Goal: Information Seeking & Learning: Check status

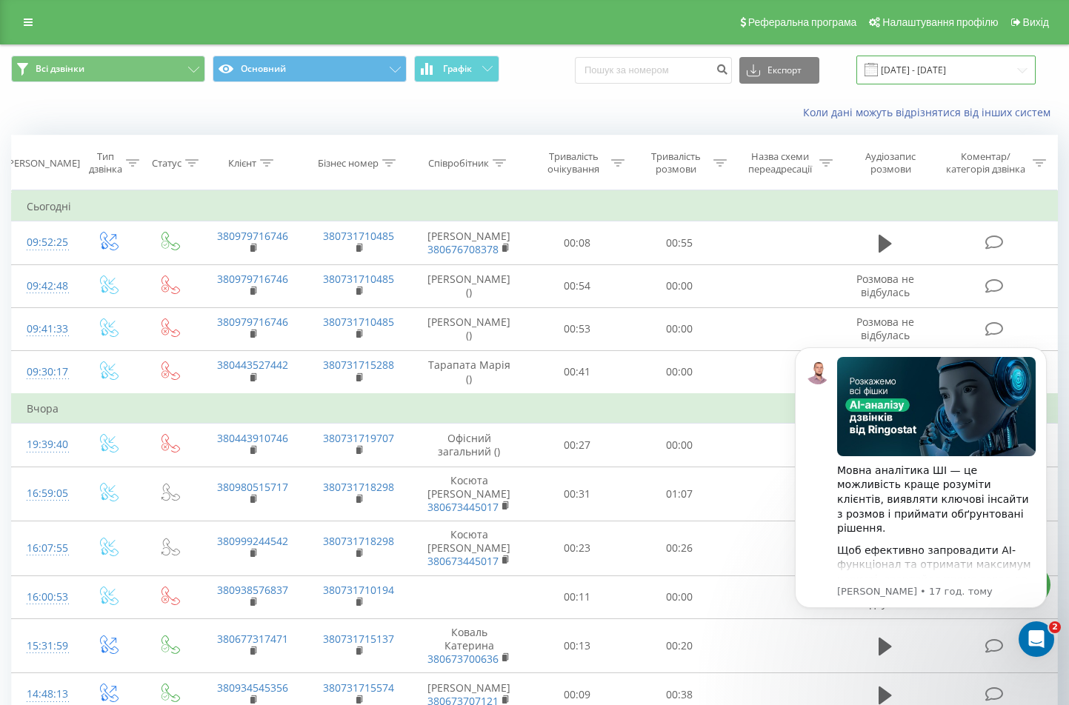
click at [908, 66] on input "[DATE] - [DATE]" at bounding box center [946, 70] width 179 height 29
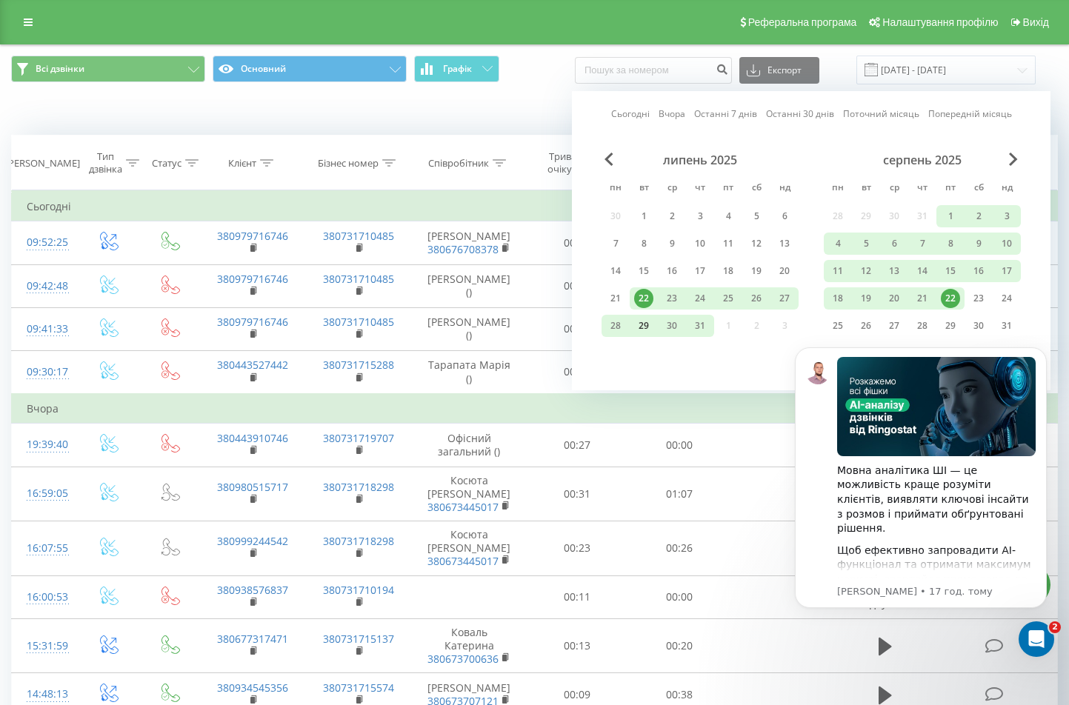
click at [645, 326] on div "29" at bounding box center [643, 325] width 19 height 19
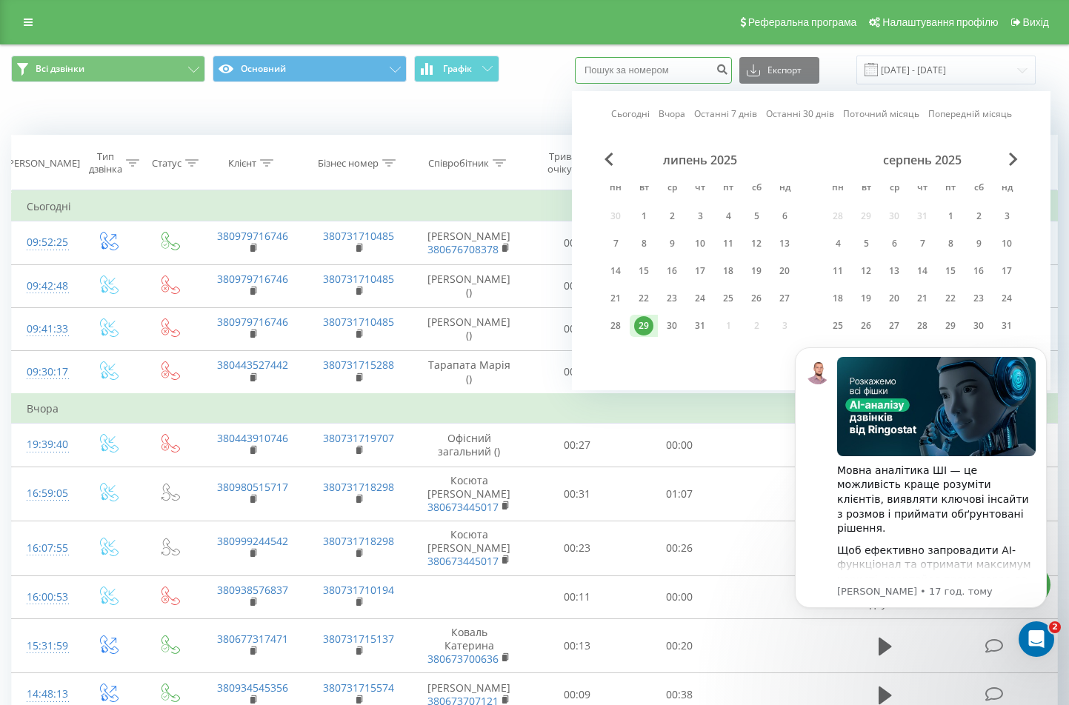
click at [644, 77] on input at bounding box center [653, 70] width 157 height 27
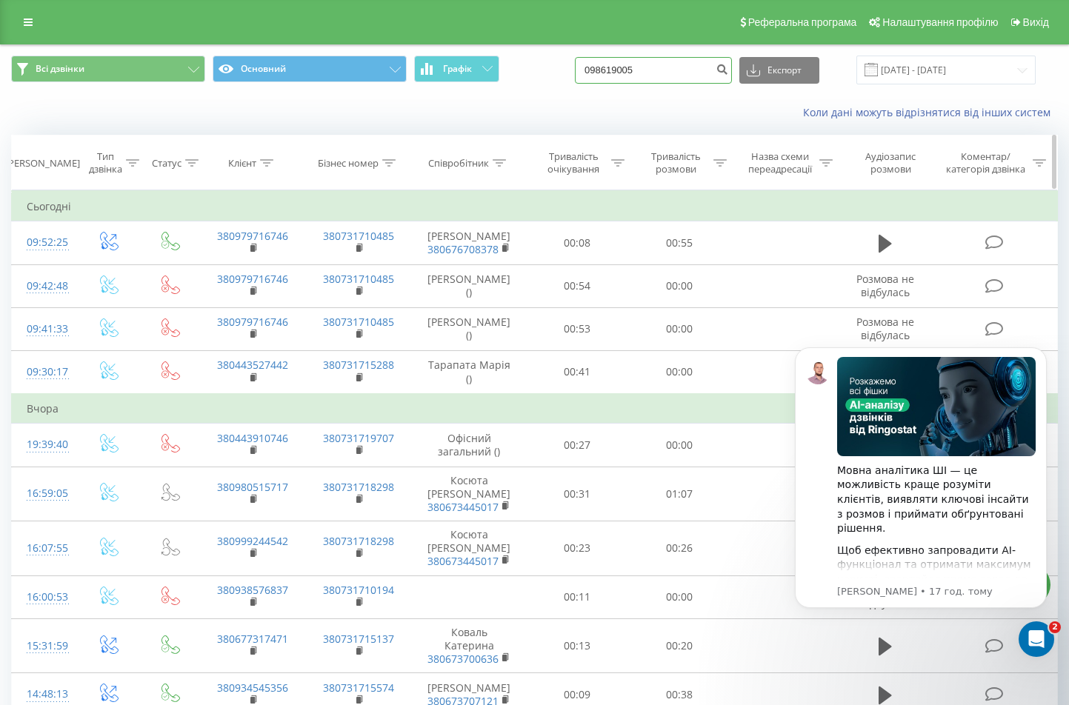
type input "0986190056"
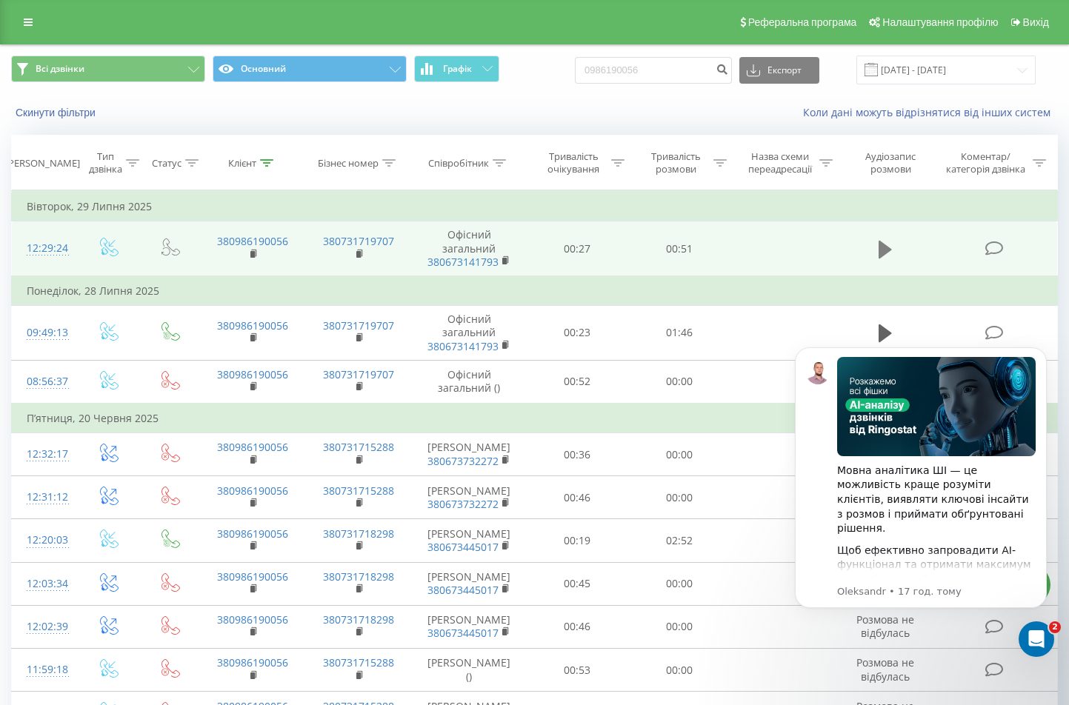
click at [881, 251] on icon at bounding box center [885, 249] width 13 height 18
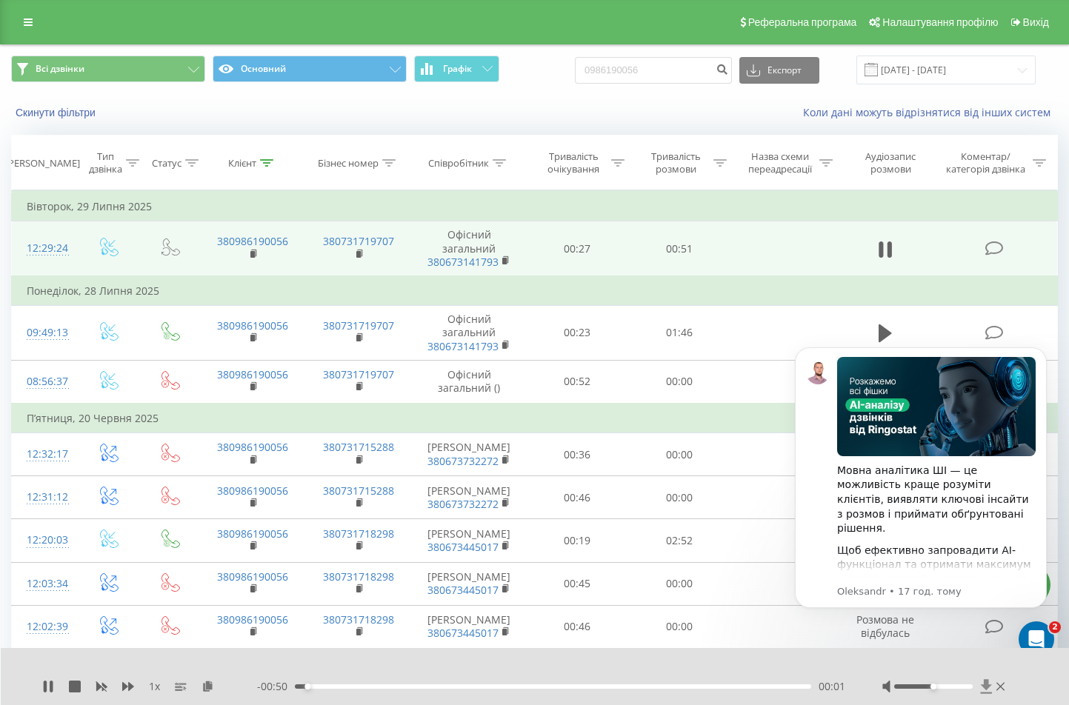
click at [985, 682] on icon at bounding box center [985, 686] width 11 height 14
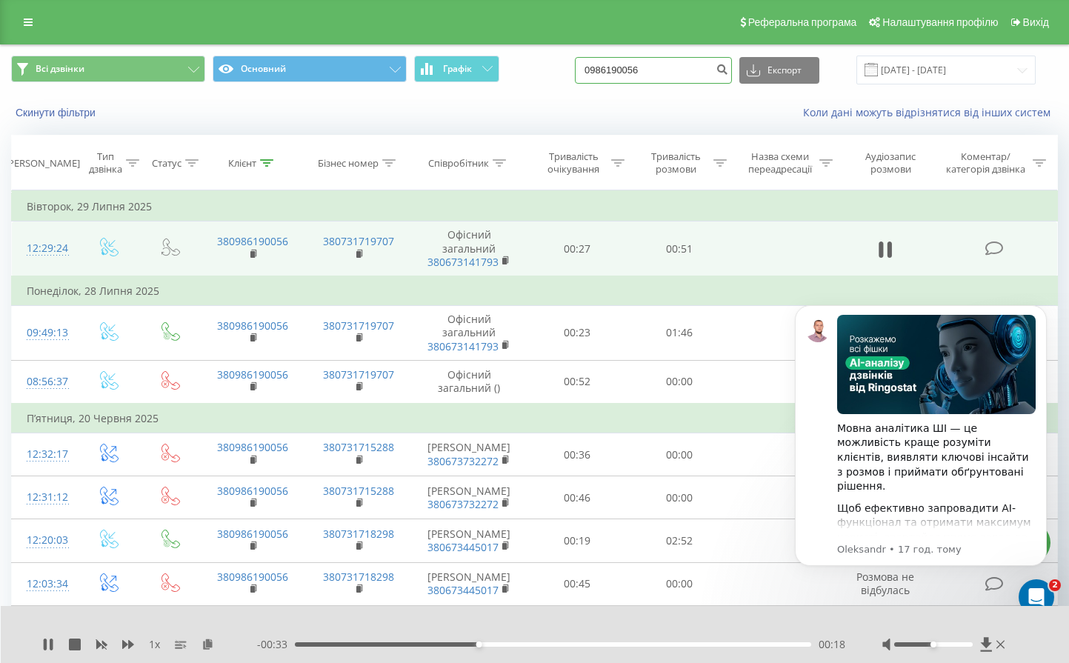
click at [672, 67] on input "0986190056" at bounding box center [653, 70] width 157 height 27
drag, startPoint x: 677, startPoint y: 68, endPoint x: 525, endPoint y: 41, distance: 155.1
click at [528, 38] on div "Реферальна програма Налаштування профілю Вихід Всі дзвінки Основний Графік 0986…" at bounding box center [534, 583] width 1069 height 1166
click at [914, 68] on input "22.05.2025 - 22.08.2025" at bounding box center [946, 70] width 179 height 29
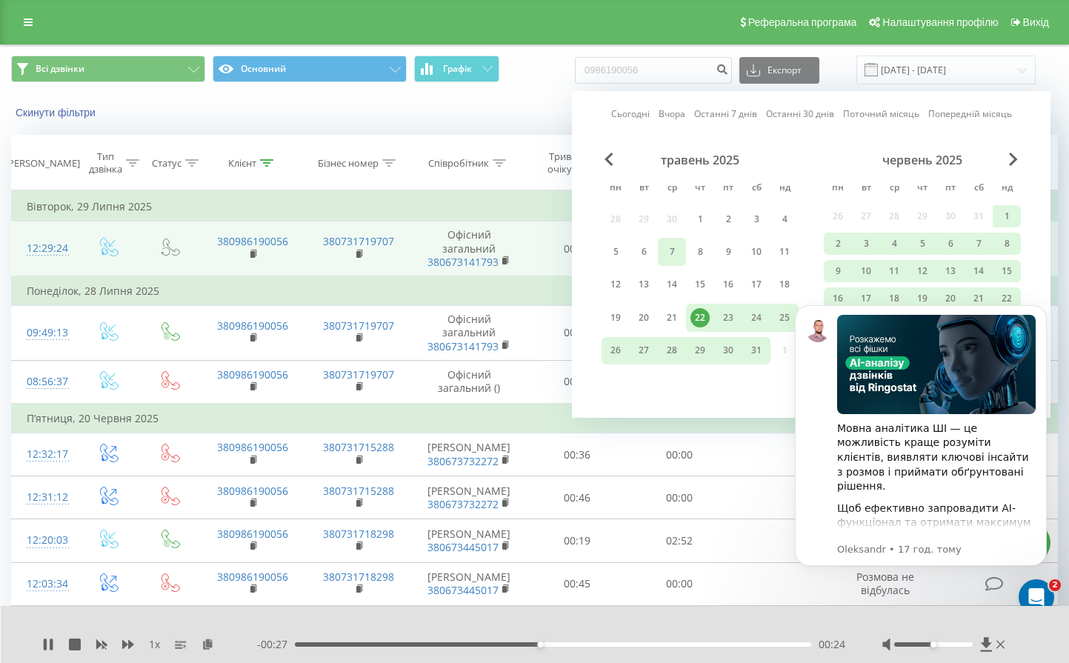
click at [671, 260] on div "7" at bounding box center [671, 251] width 19 height 19
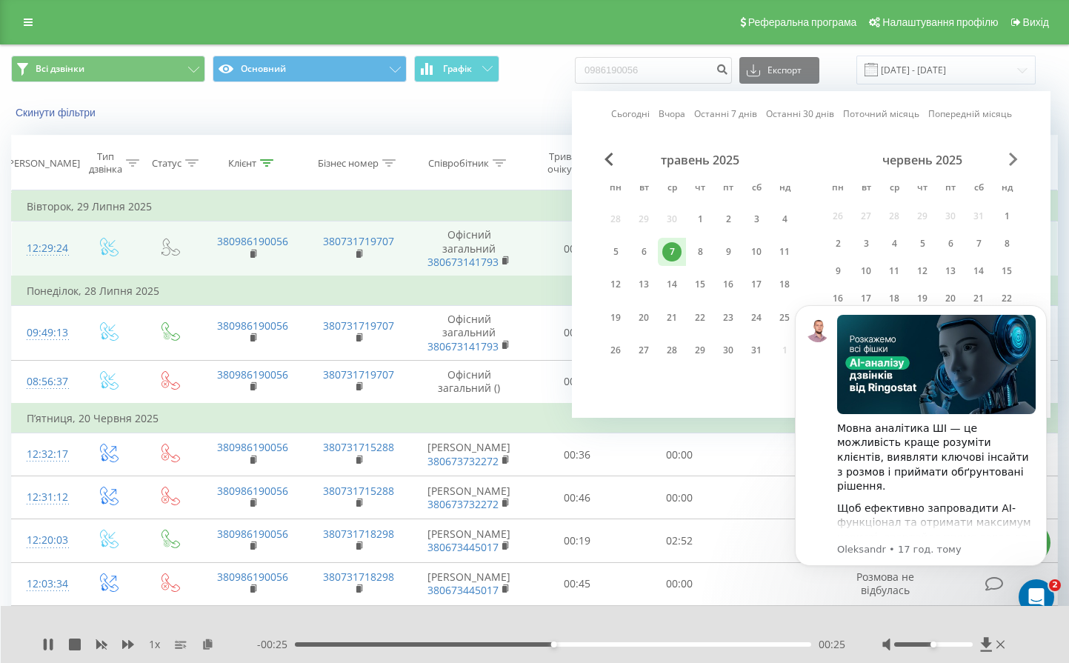
click at [1009, 163] on span "Next Month" at bounding box center [1013, 159] width 9 height 13
click at [835, 257] on div "7" at bounding box center [837, 251] width 19 height 19
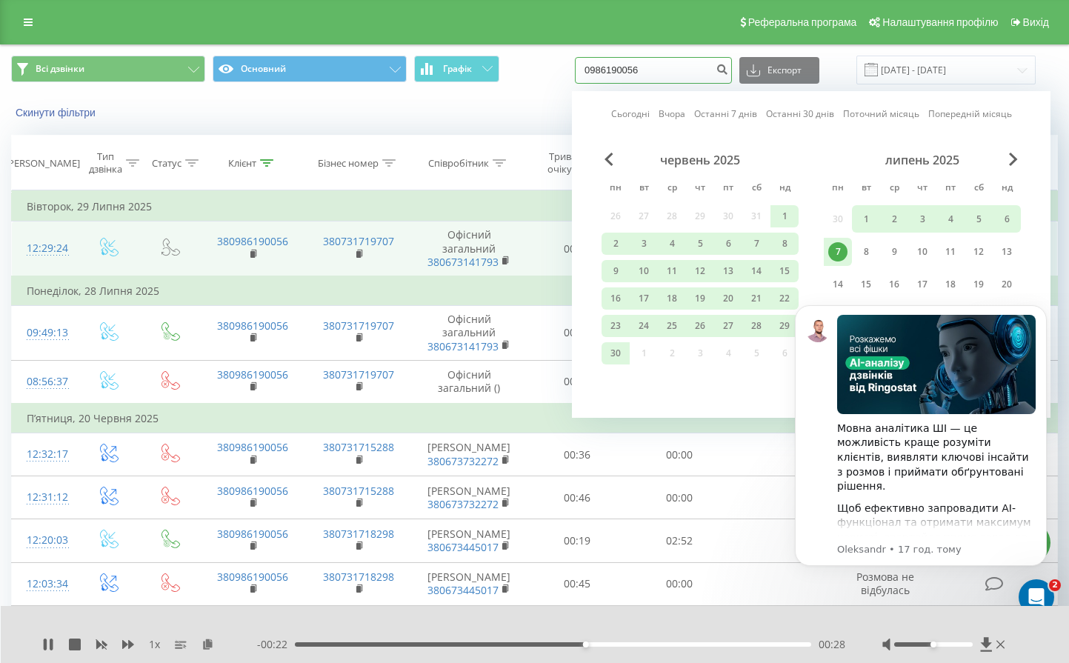
click at [661, 67] on input "0986190056" at bounding box center [653, 70] width 157 height 27
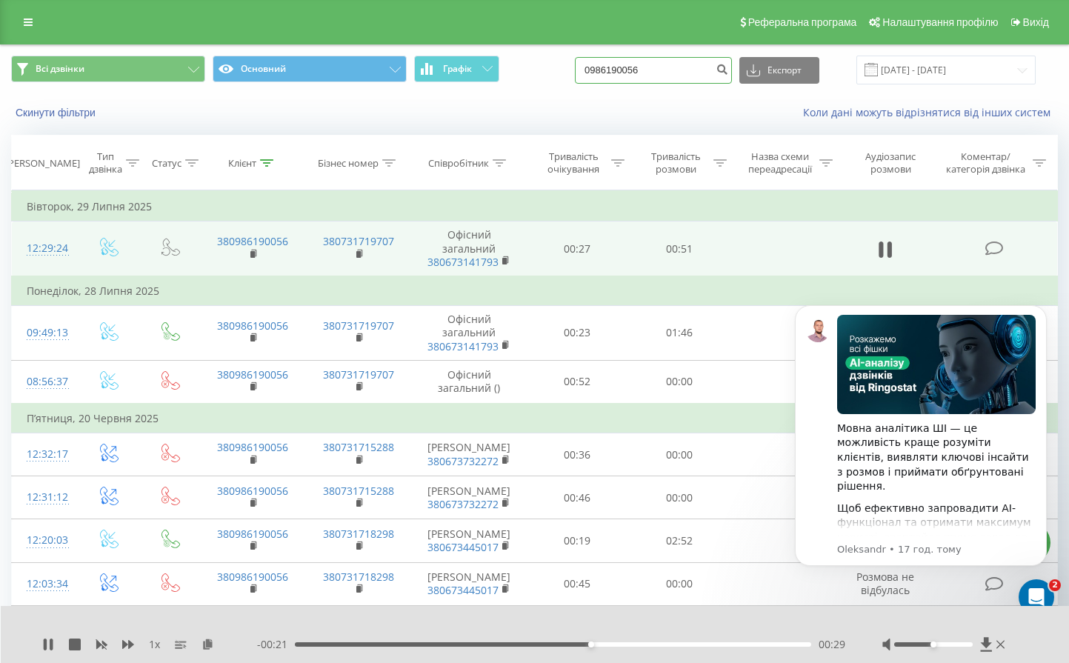
drag, startPoint x: 665, startPoint y: 67, endPoint x: 559, endPoint y: 42, distance: 108.2
click at [562, 43] on div "Реферальна програма Налаштування профілю Вихід Всі дзвінки Основний Графік 0986…" at bounding box center [534, 583] width 1069 height 1166
type input "0634735356"
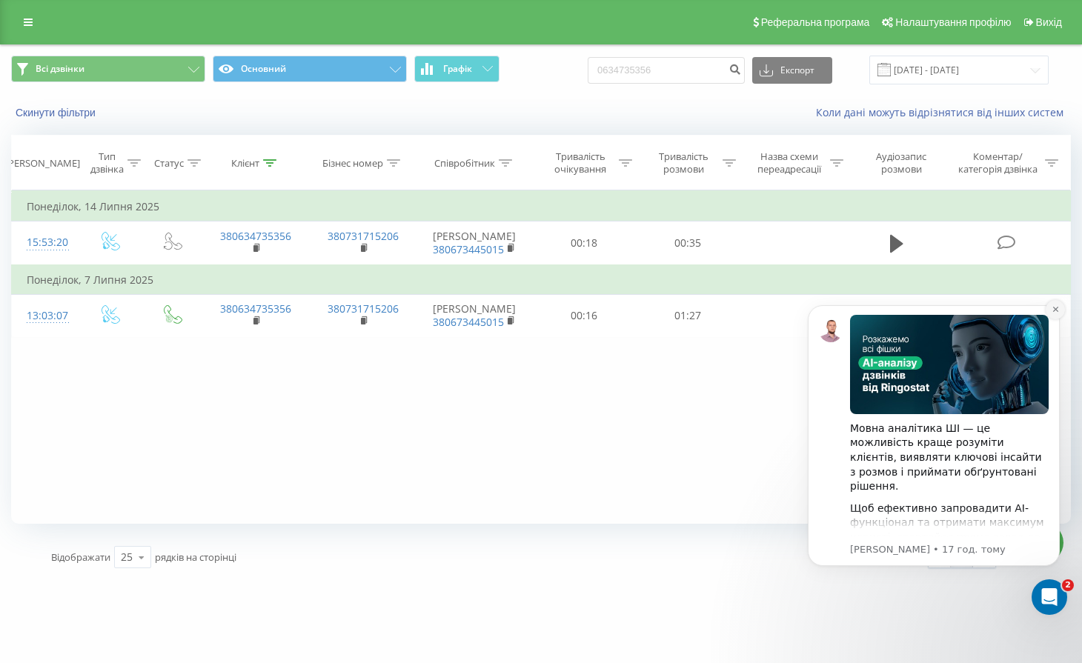
click at [1057, 315] on button "Dismiss notification" at bounding box center [1054, 309] width 19 height 19
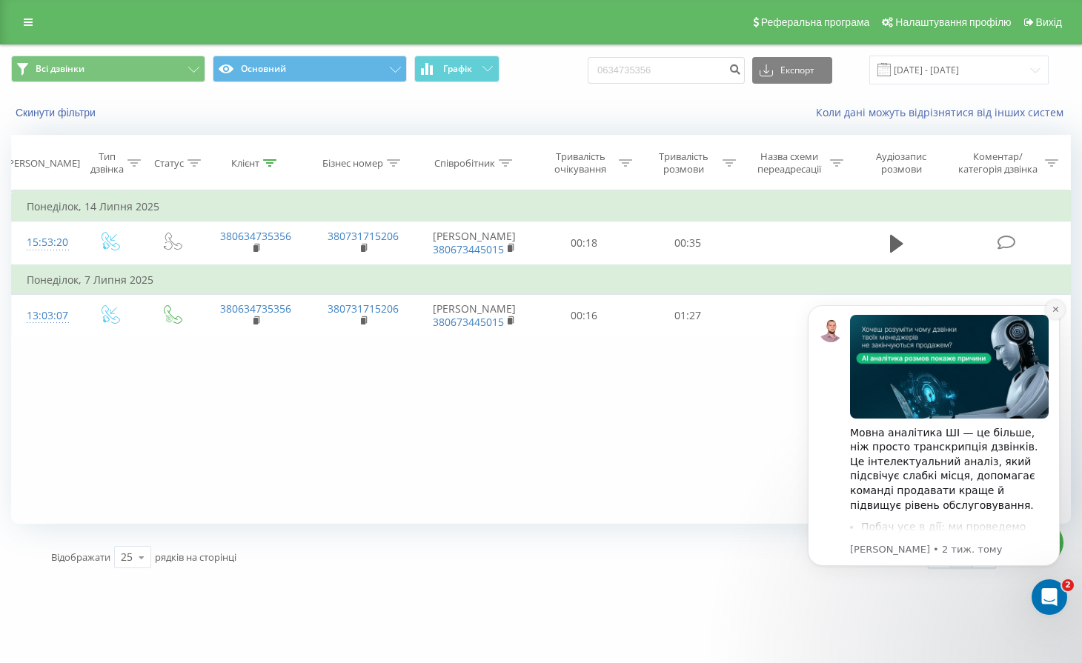
click at [1057, 313] on icon "Dismiss notification" at bounding box center [1055, 309] width 8 height 8
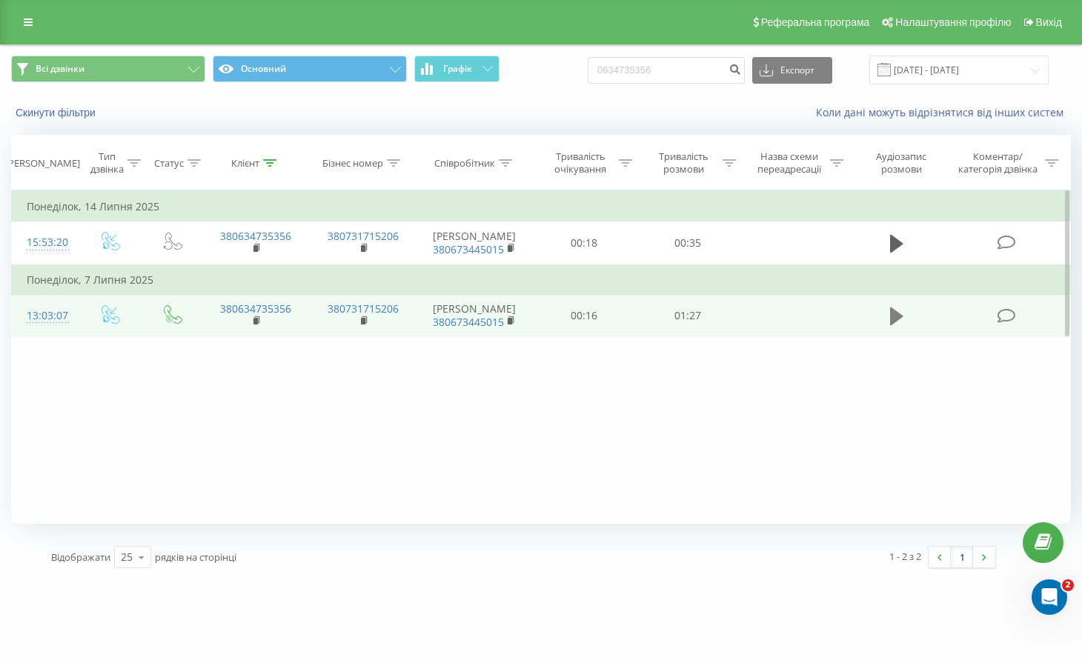
click at [897, 312] on icon at bounding box center [896, 316] width 13 height 18
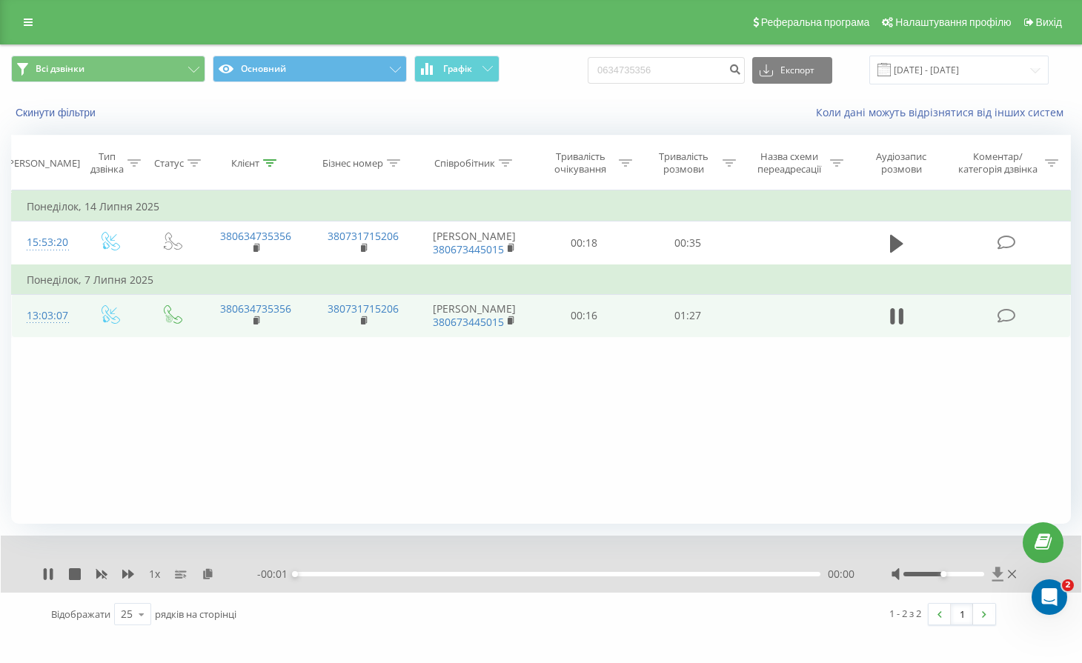
click at [1001, 569] on icon at bounding box center [997, 574] width 13 height 15
